Goal: Find specific page/section: Find specific page/section

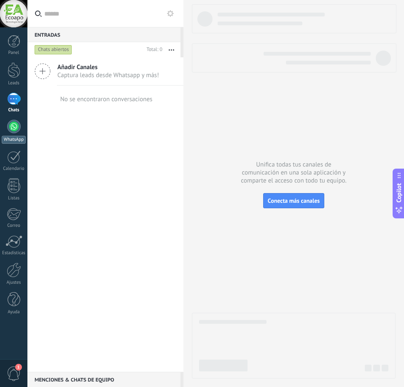
click at [8, 124] on div at bounding box center [13, 126] width 13 height 13
